Goal: Transaction & Acquisition: Purchase product/service

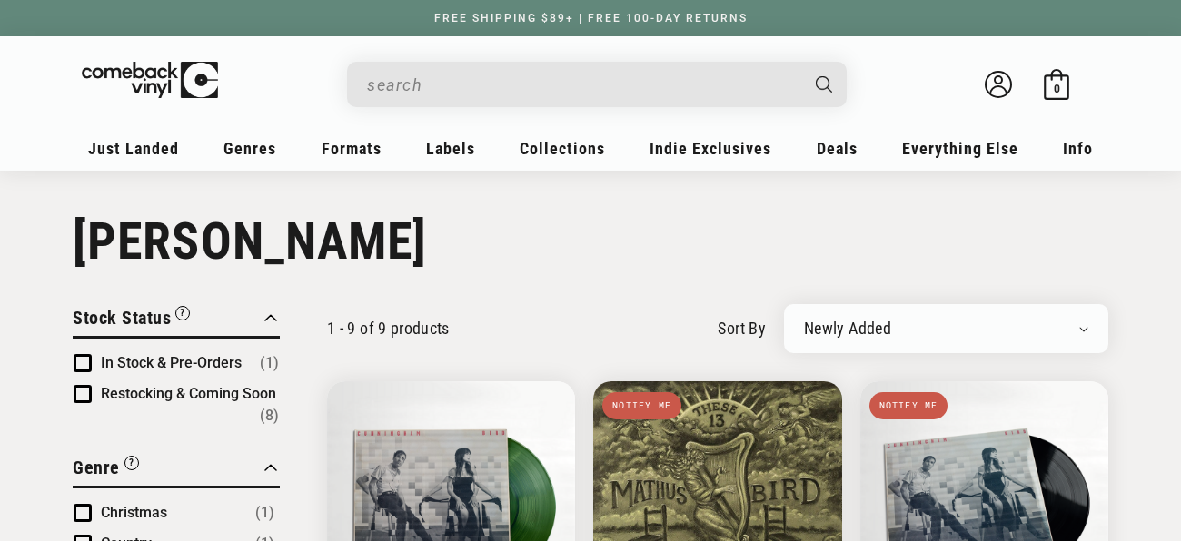
click at [465, 78] on input "When autocomplete results are available use up and down arrows to review and en…" at bounding box center [582, 84] width 430 height 37
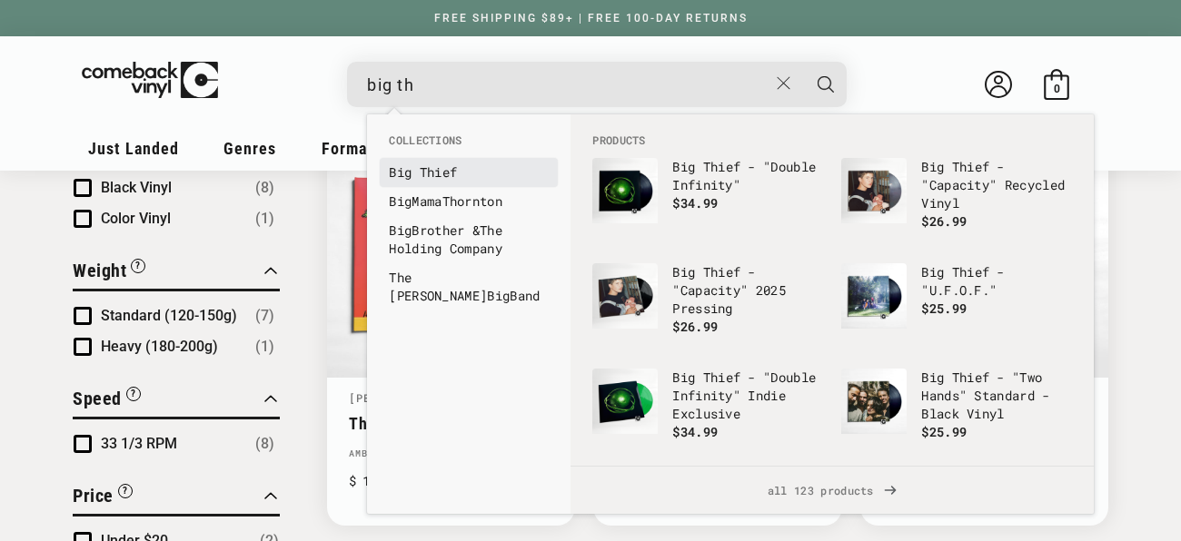
type input "big th"
click at [401, 176] on b "Big" at bounding box center [400, 171] width 23 height 17
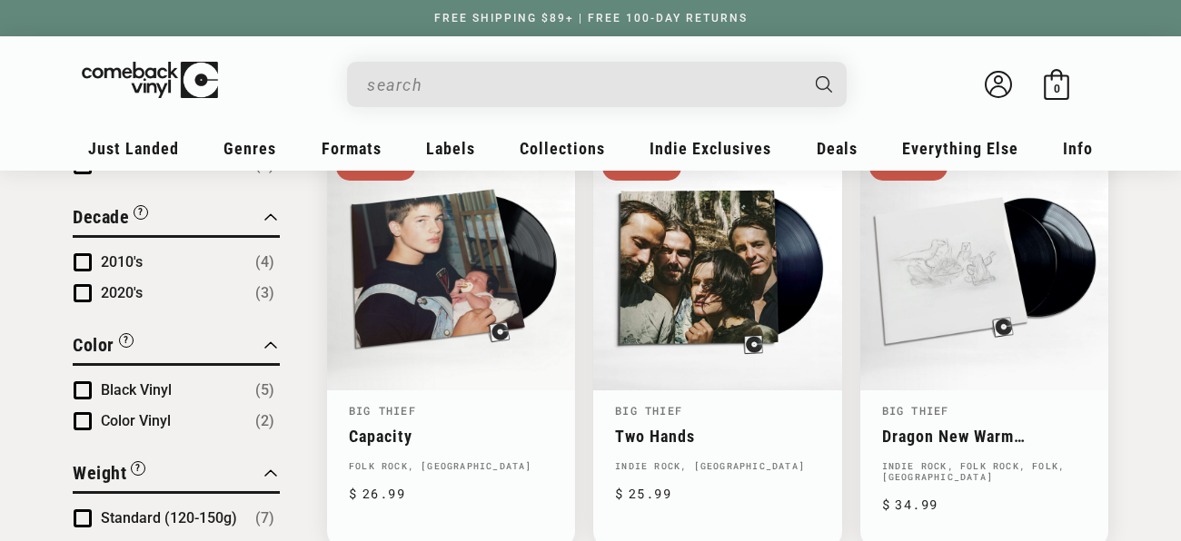
scroll to position [685, 0]
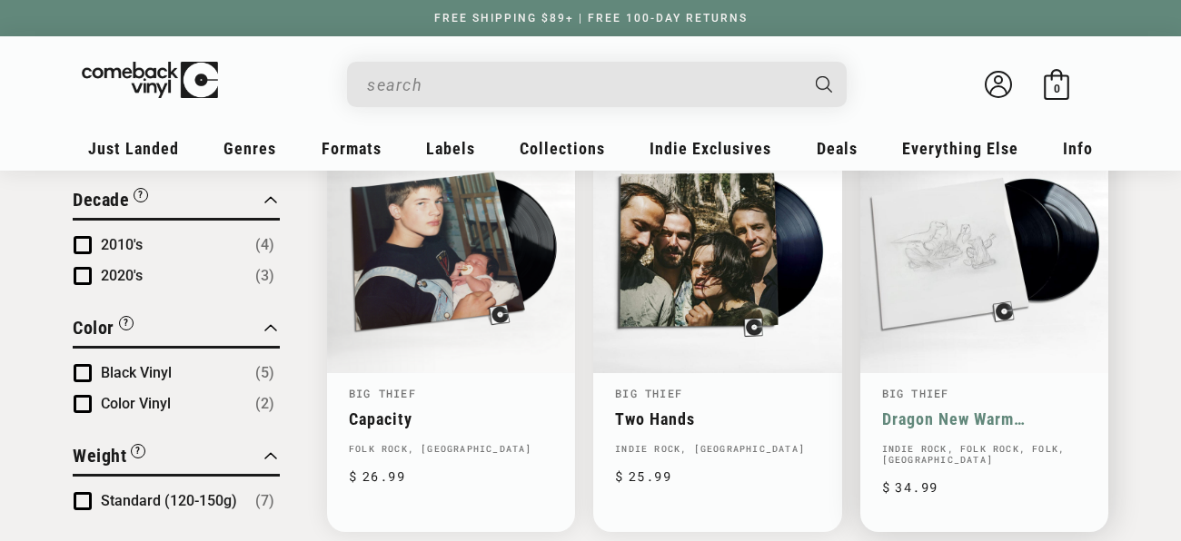
click at [983, 410] on link "Dragon New Warm Mountain I Believe In You" at bounding box center [984, 419] width 204 height 19
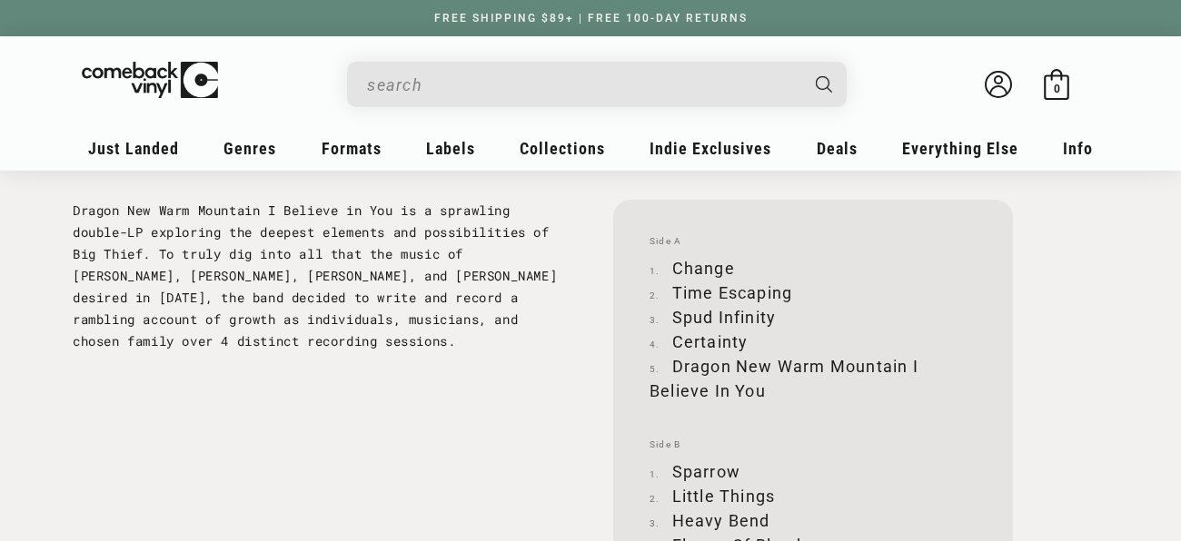
scroll to position [1846, 0]
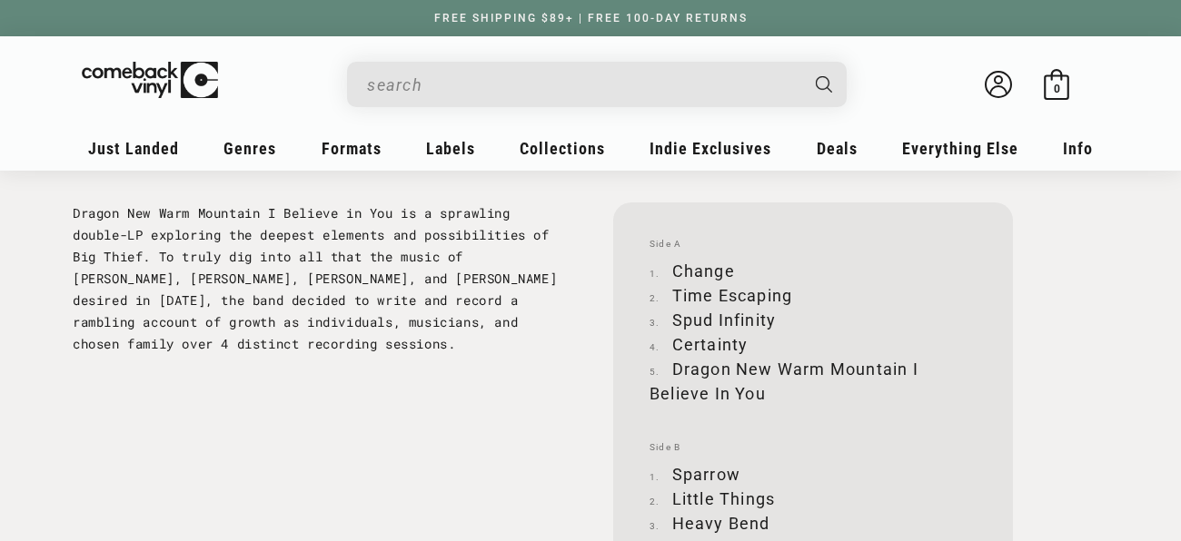
click at [588, 256] on div "Facts UPC 191400040816 Label 4AD Decade Recorded 2020's Format Album Speed 33 1…" at bounding box center [590, 286] width 1035 height 1385
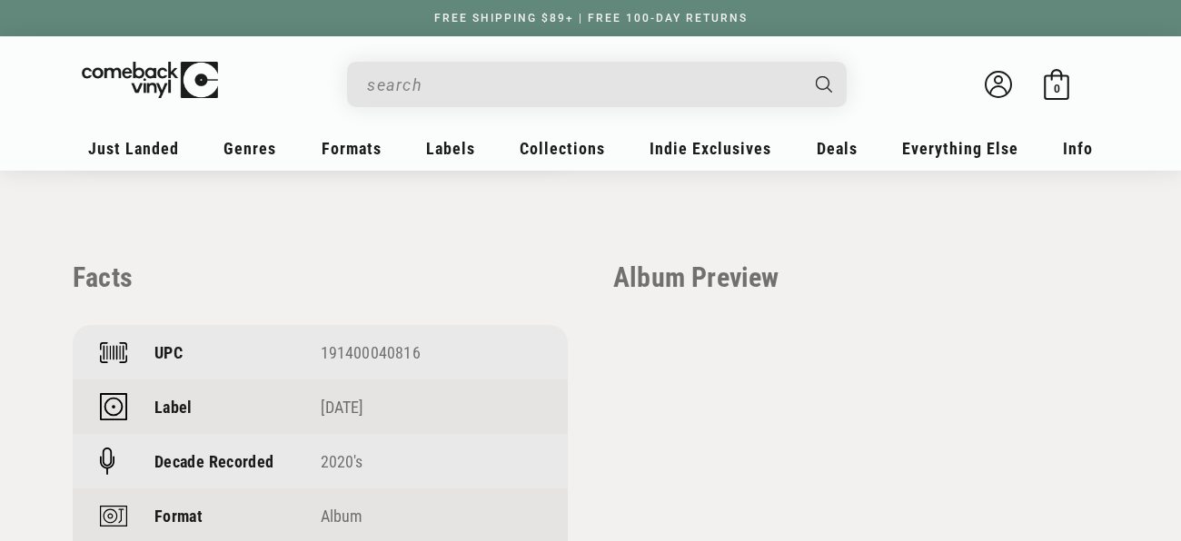
scroll to position [1251, 0]
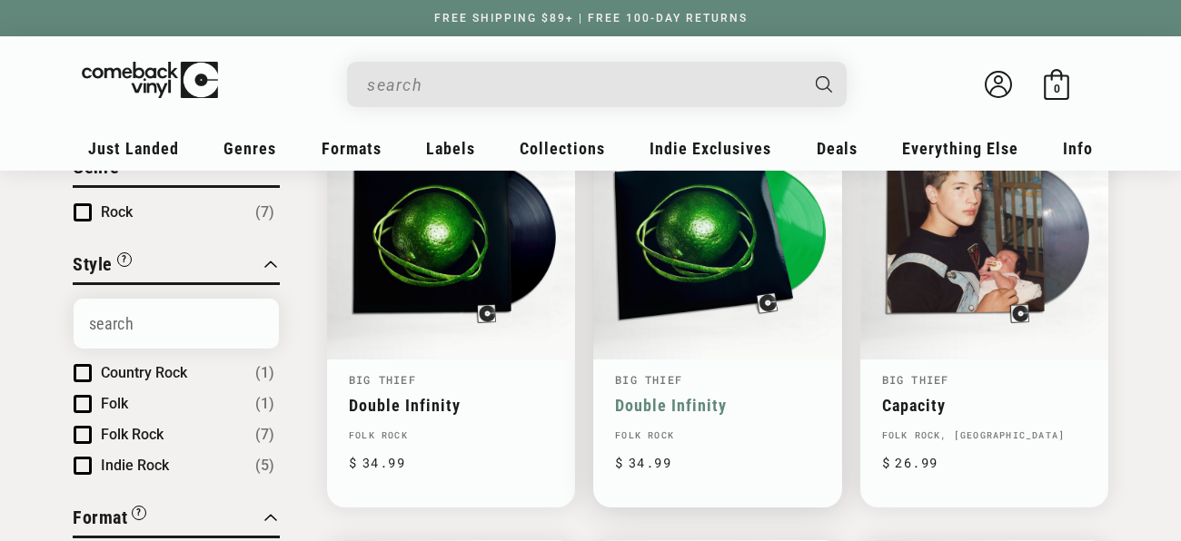
scroll to position [271, 0]
click at [692, 395] on link "Double Infinity" at bounding box center [717, 404] width 204 height 19
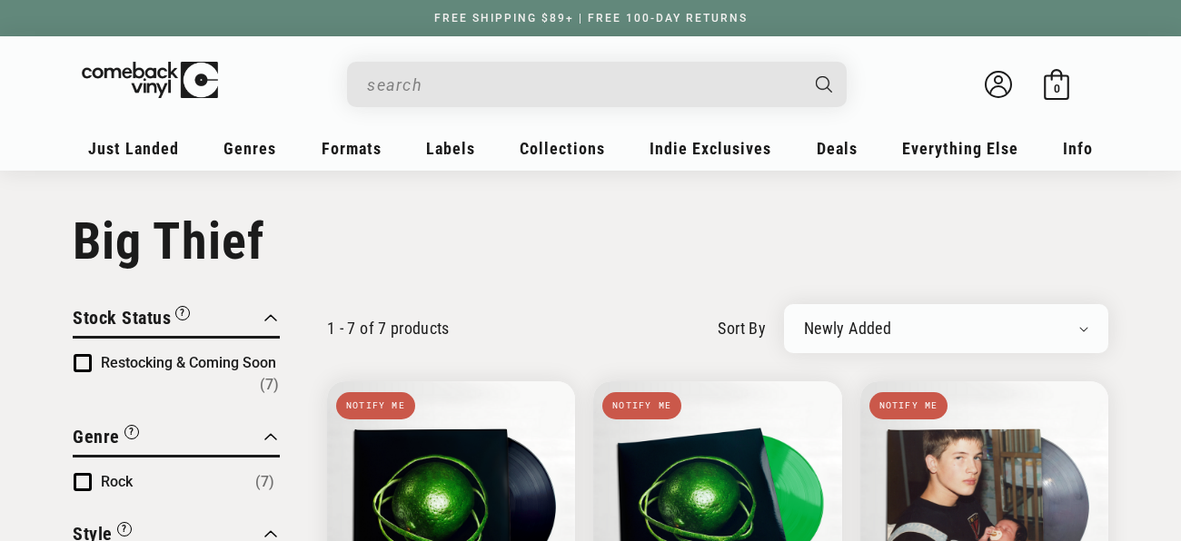
click at [452, 85] on input "When autocomplete results are available use up and down arrows to review and en…" at bounding box center [582, 84] width 430 height 37
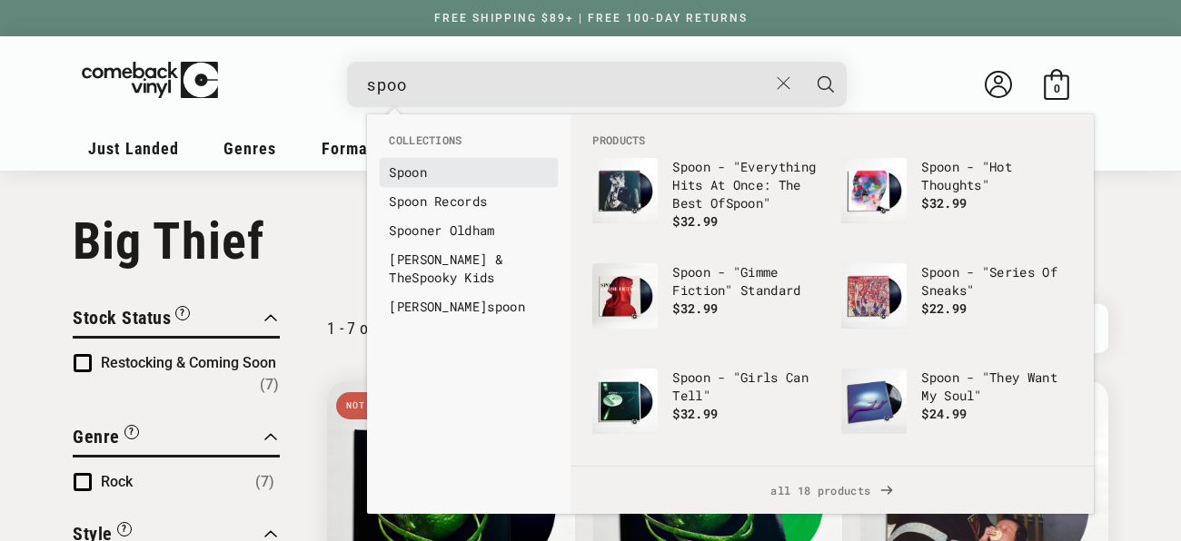
type input "spoo"
click at [414, 171] on b "Spoo" at bounding box center [404, 171] width 30 height 17
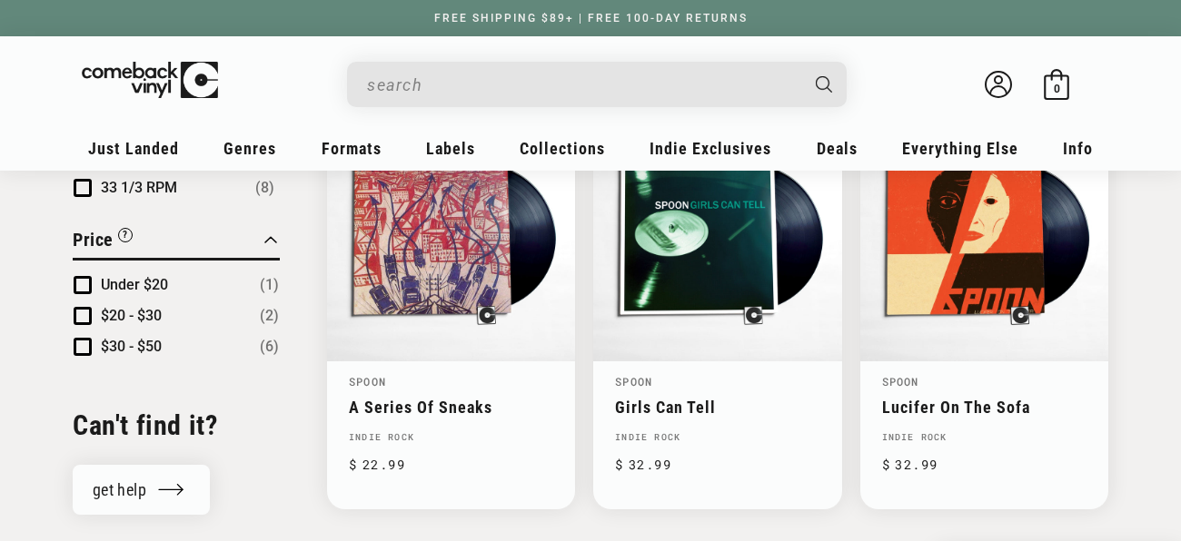
scroll to position [1122, 0]
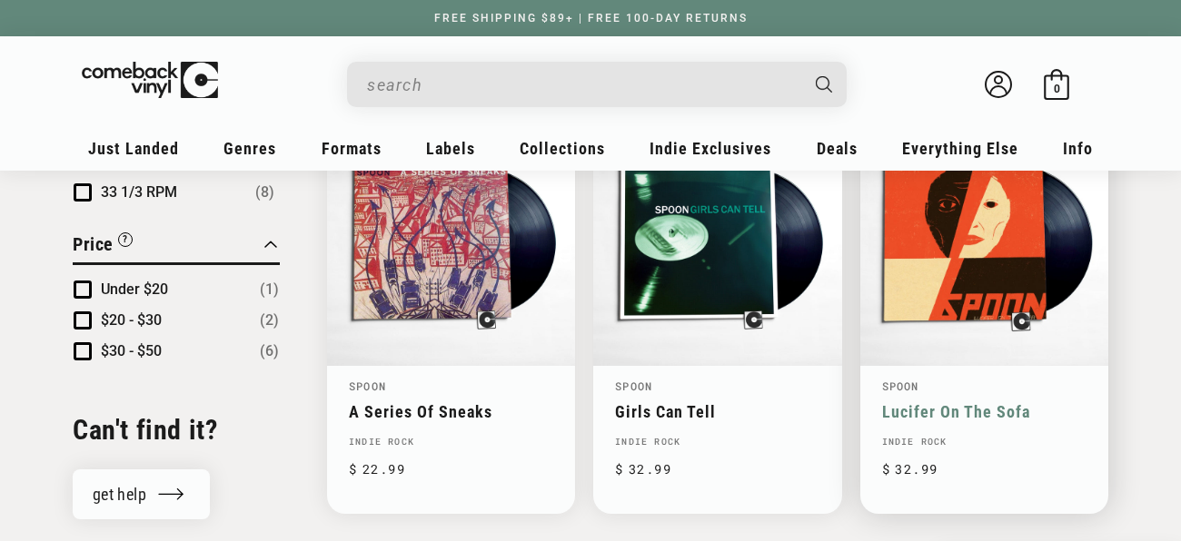
click at [942, 402] on link "Lucifer On The Sofa" at bounding box center [984, 411] width 204 height 19
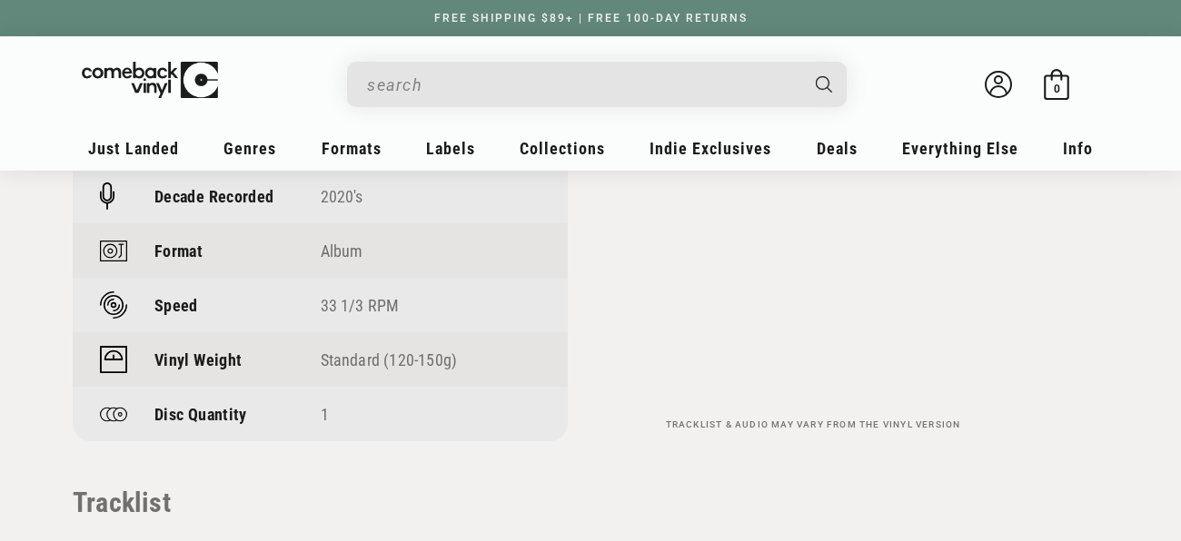
scroll to position [1451, 0]
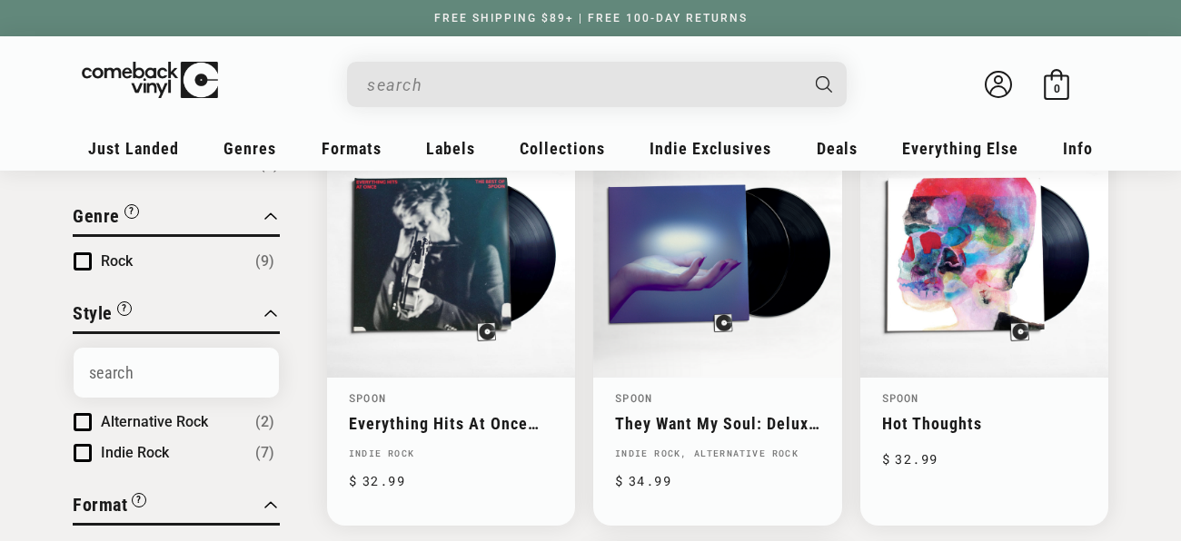
scroll to position [253, 0]
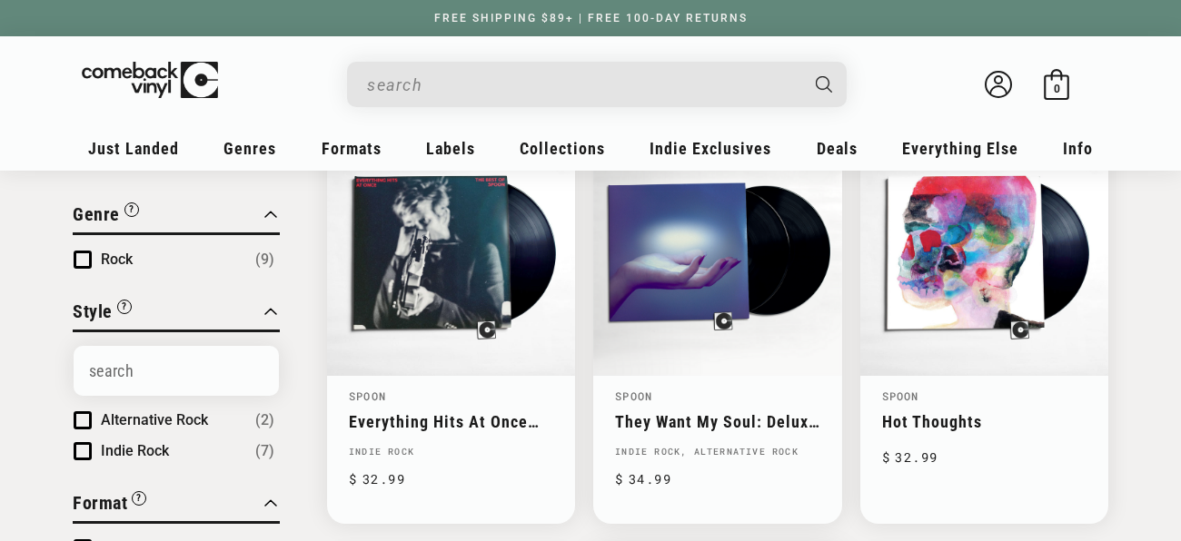
click at [628, 412] on link "They Want My Soul: Deluxe More Soul Edition" at bounding box center [717, 421] width 204 height 19
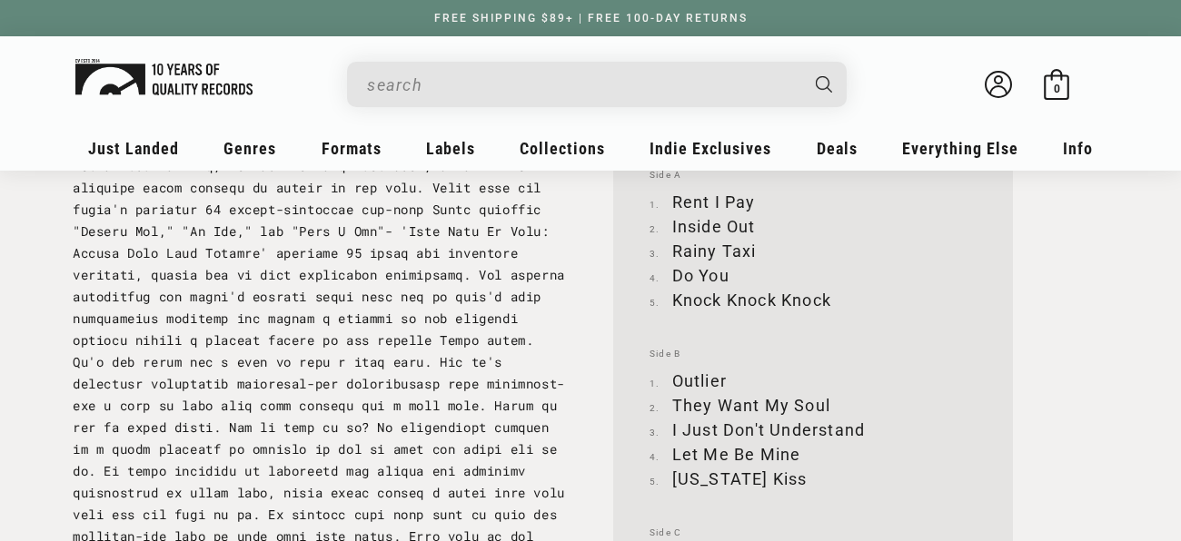
scroll to position [1914, 0]
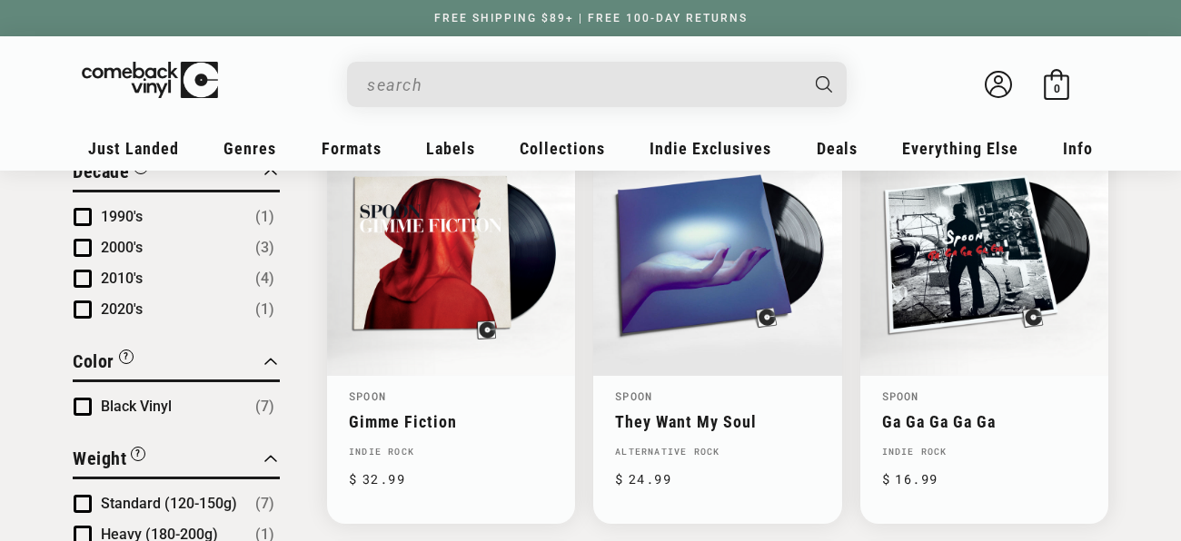
scroll to position [689, 0]
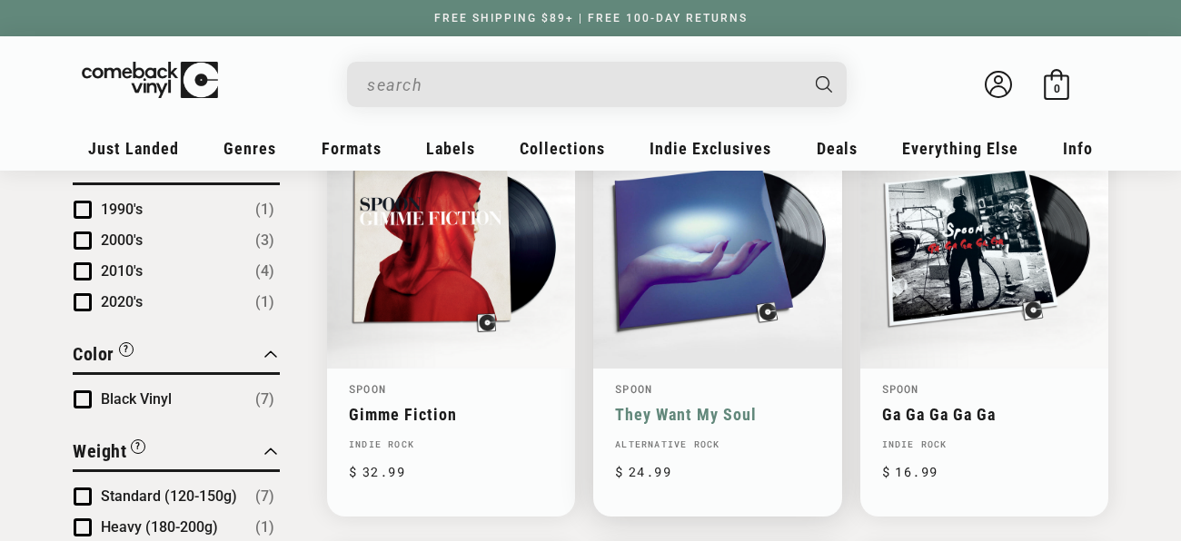
click at [698, 405] on link "They Want My Soul" at bounding box center [717, 414] width 204 height 19
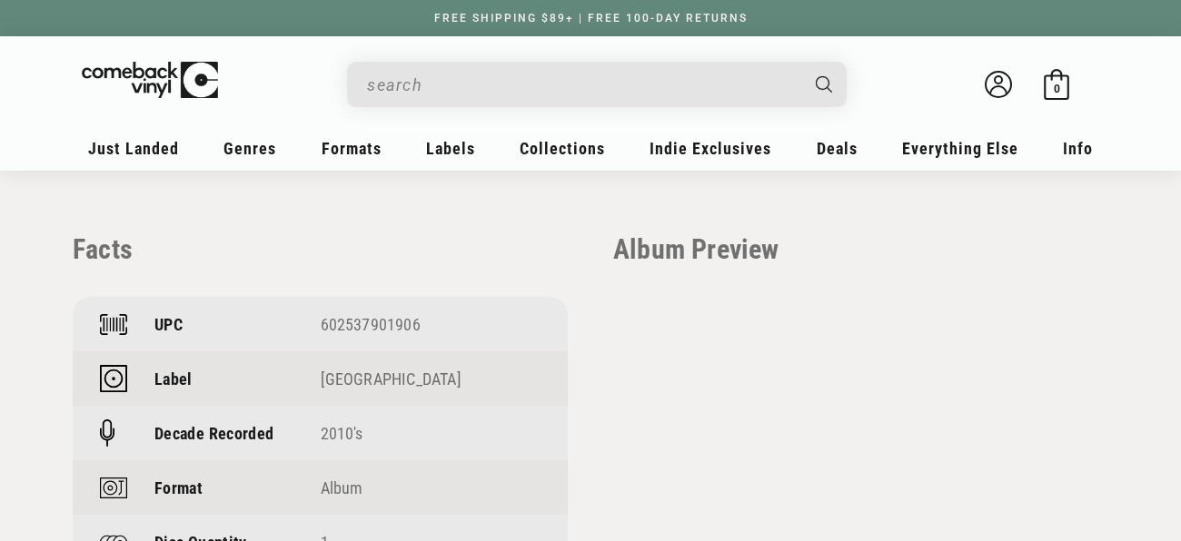
scroll to position [1167, 0]
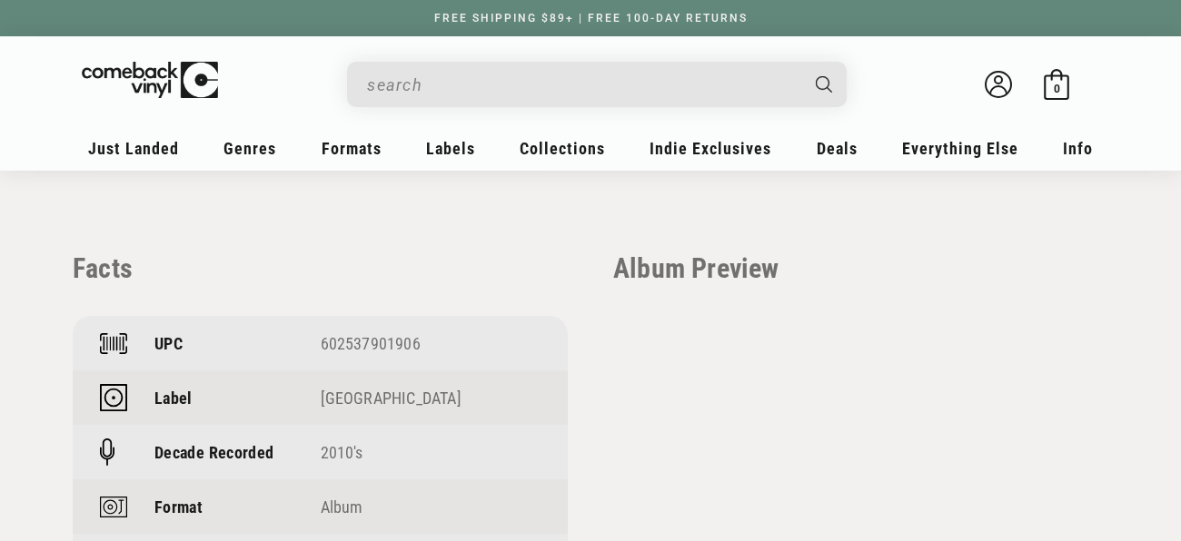
click at [400, 101] on input "When autocomplete results are available use up and down arrows to review and en…" at bounding box center [582, 84] width 430 height 37
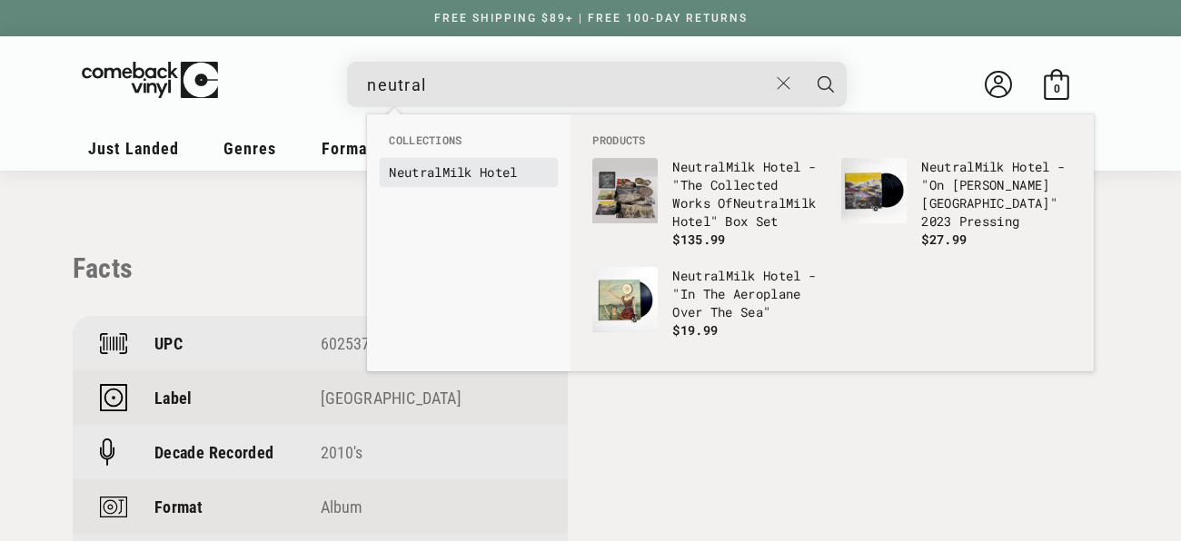
type input "neutral"
click at [418, 178] on b "Neutral" at bounding box center [415, 171] width 53 height 17
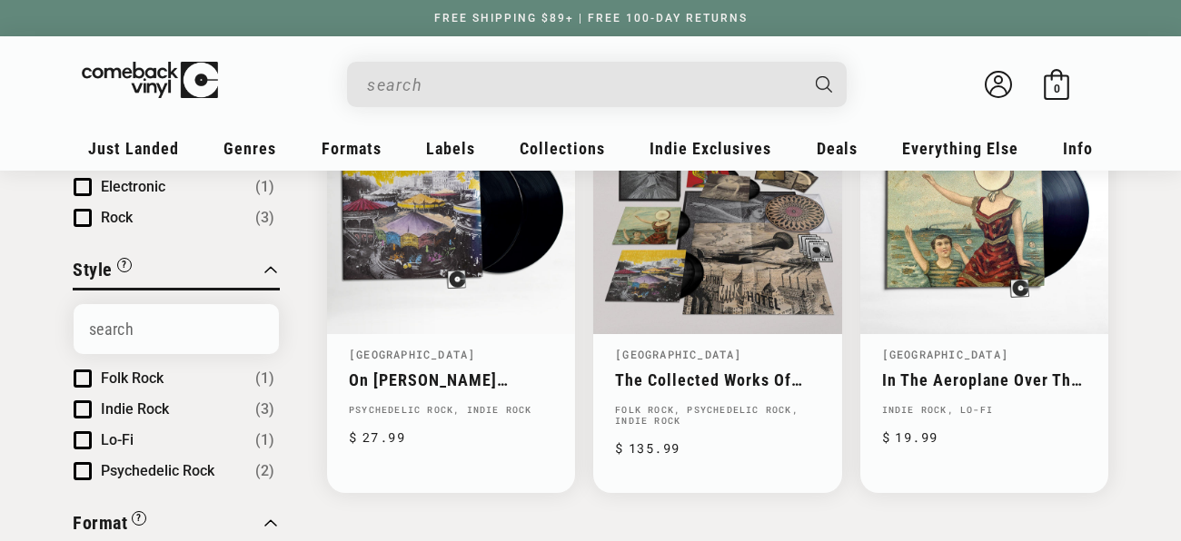
scroll to position [294, 0]
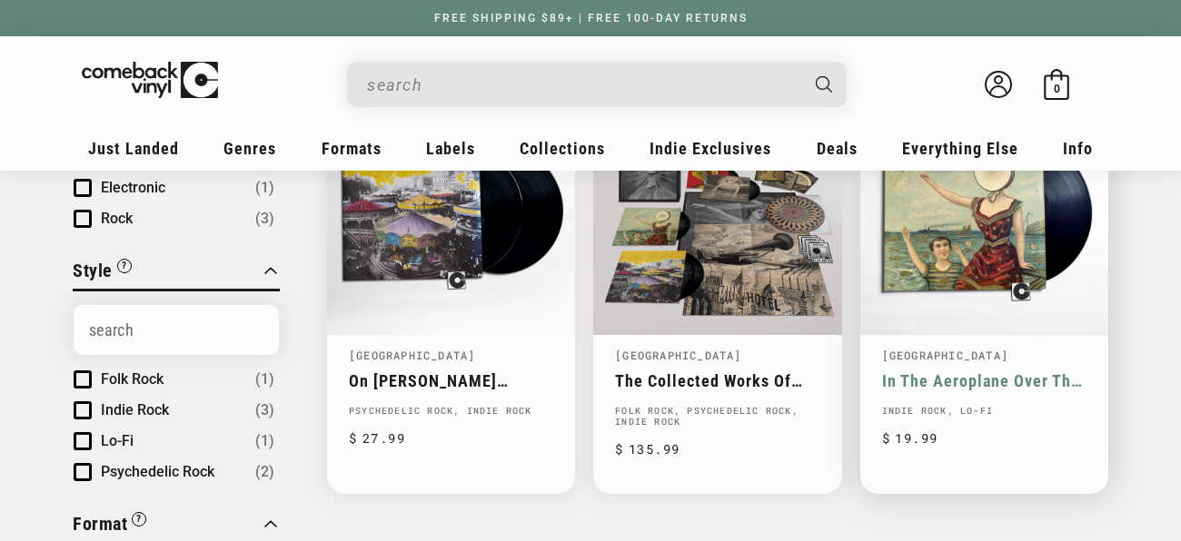
click at [954, 371] on link "In The Aeroplane Over The Sea" at bounding box center [984, 380] width 204 height 19
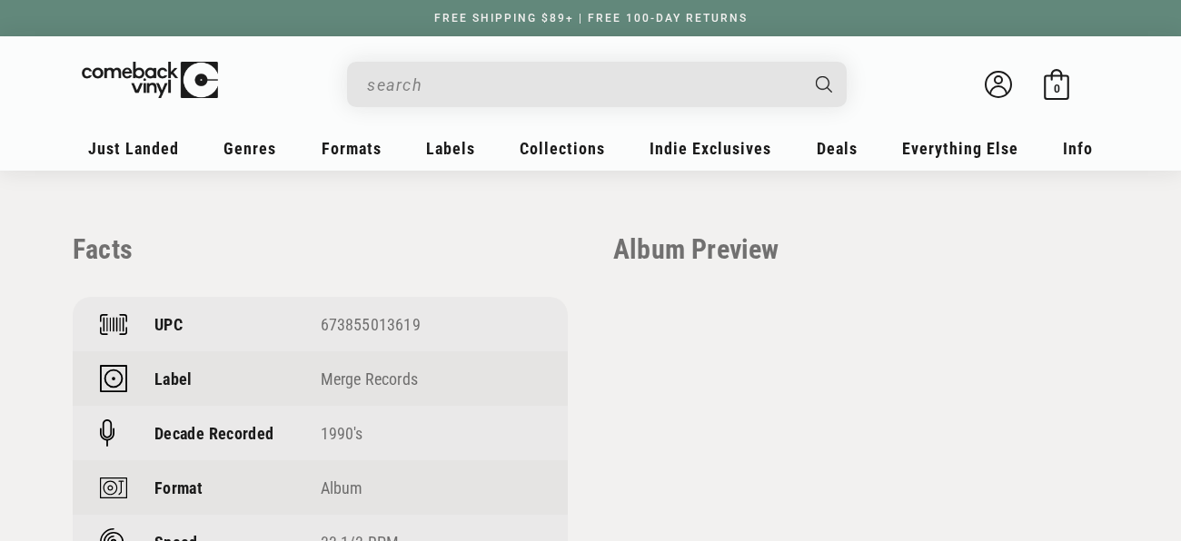
scroll to position [1133, 0]
